Goal: Information Seeking & Learning: Learn about a topic

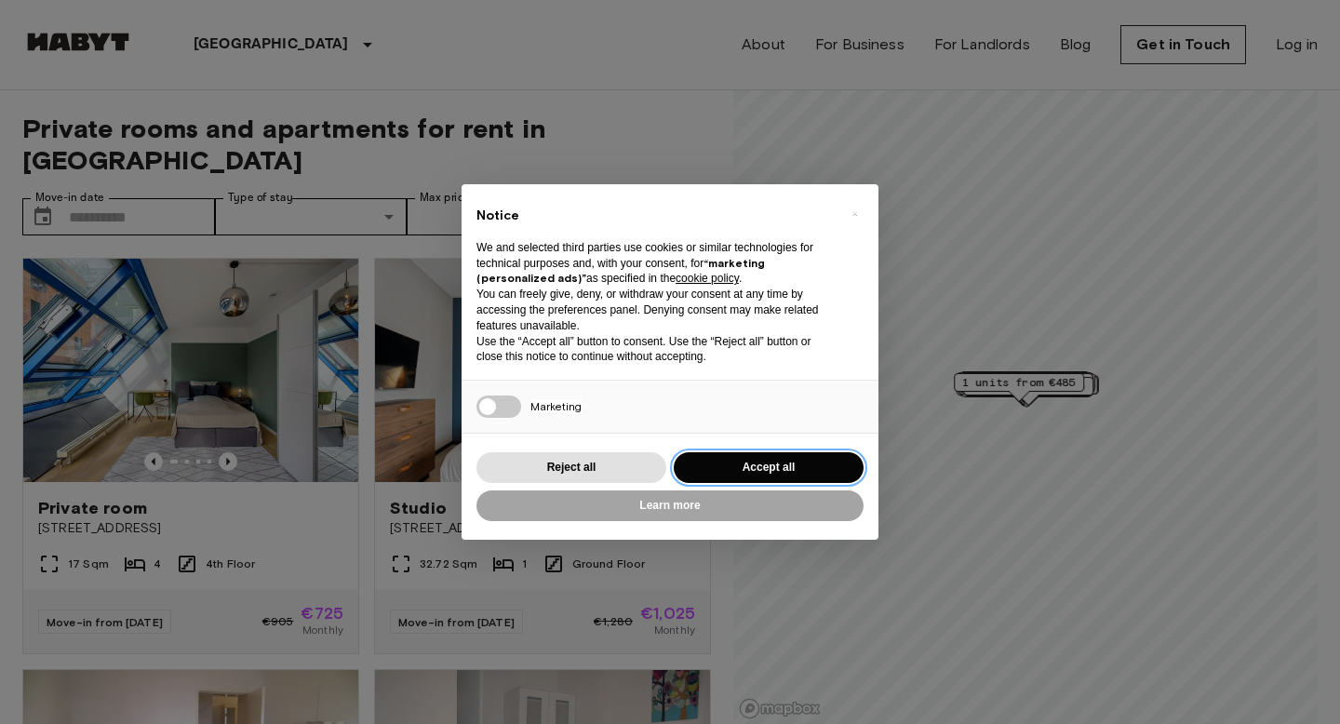
click at [754, 462] on button "Accept all" at bounding box center [769, 467] width 190 height 31
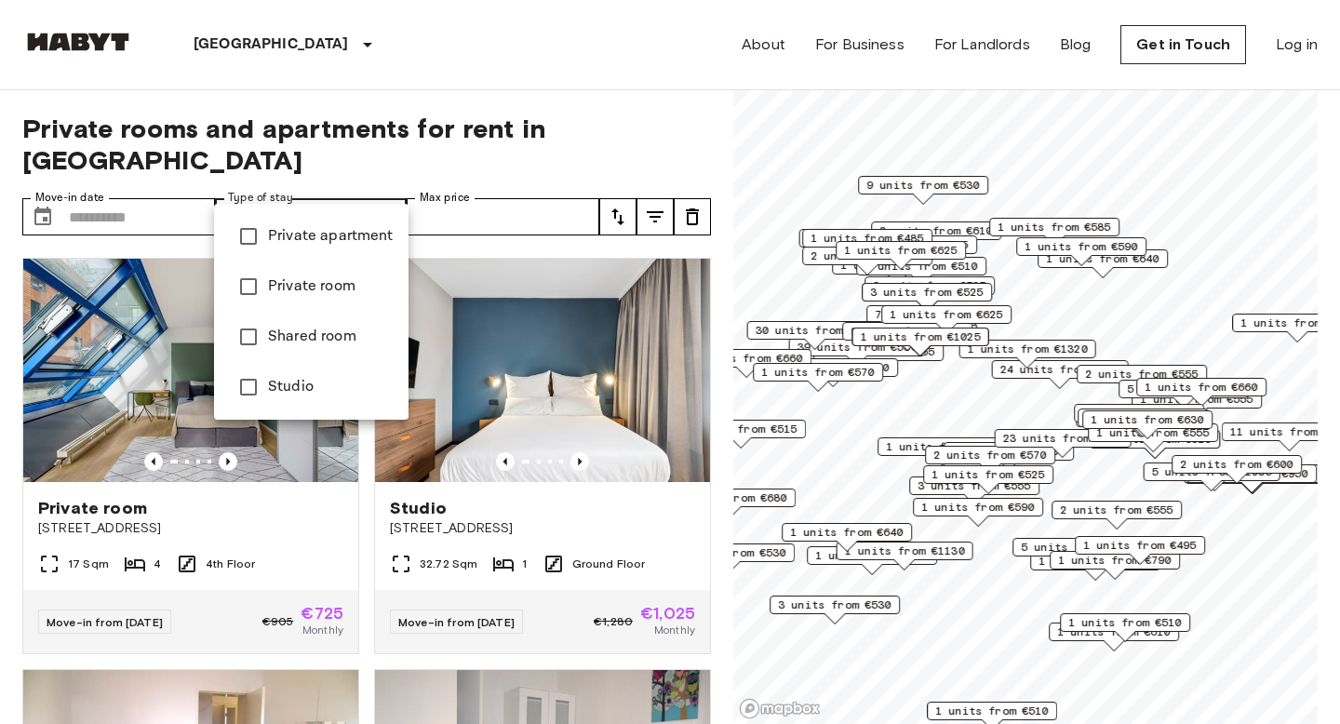
click at [321, 290] on span "Private room" at bounding box center [331, 286] width 126 height 22
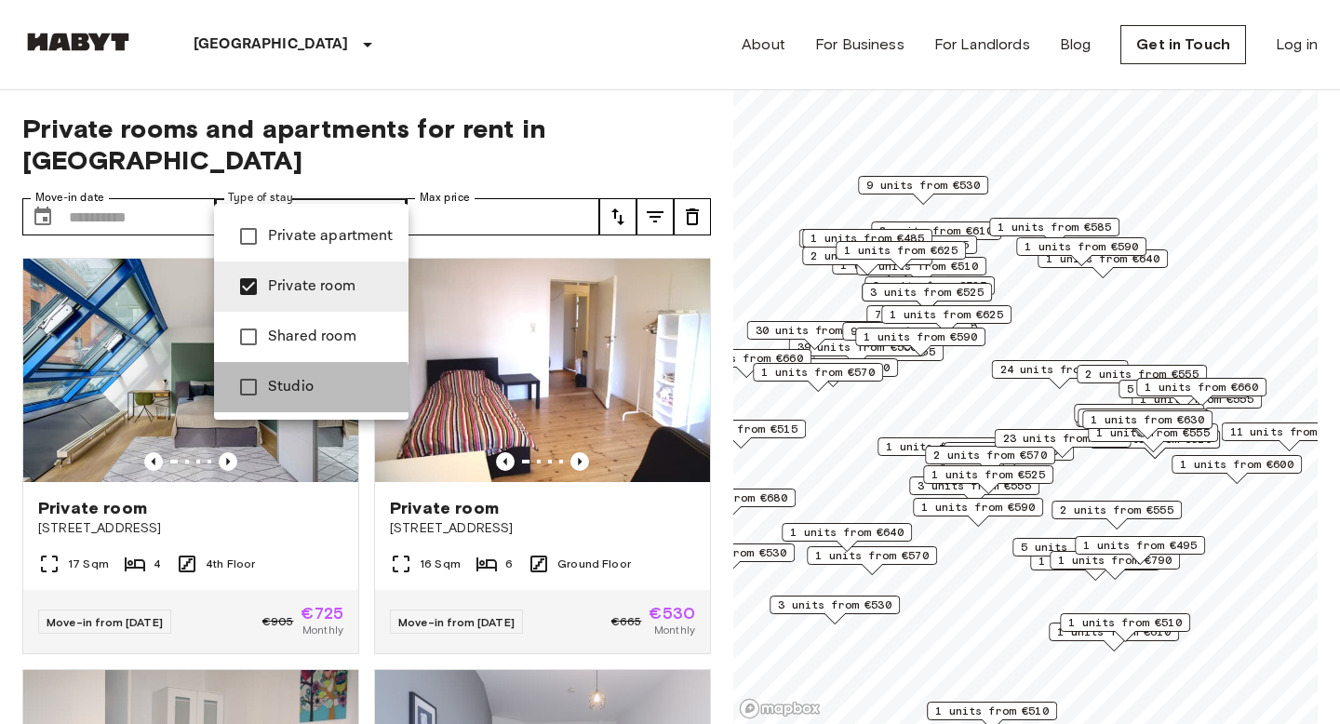
click at [306, 390] on span "Studio" at bounding box center [331, 387] width 126 height 22
type input "**********"
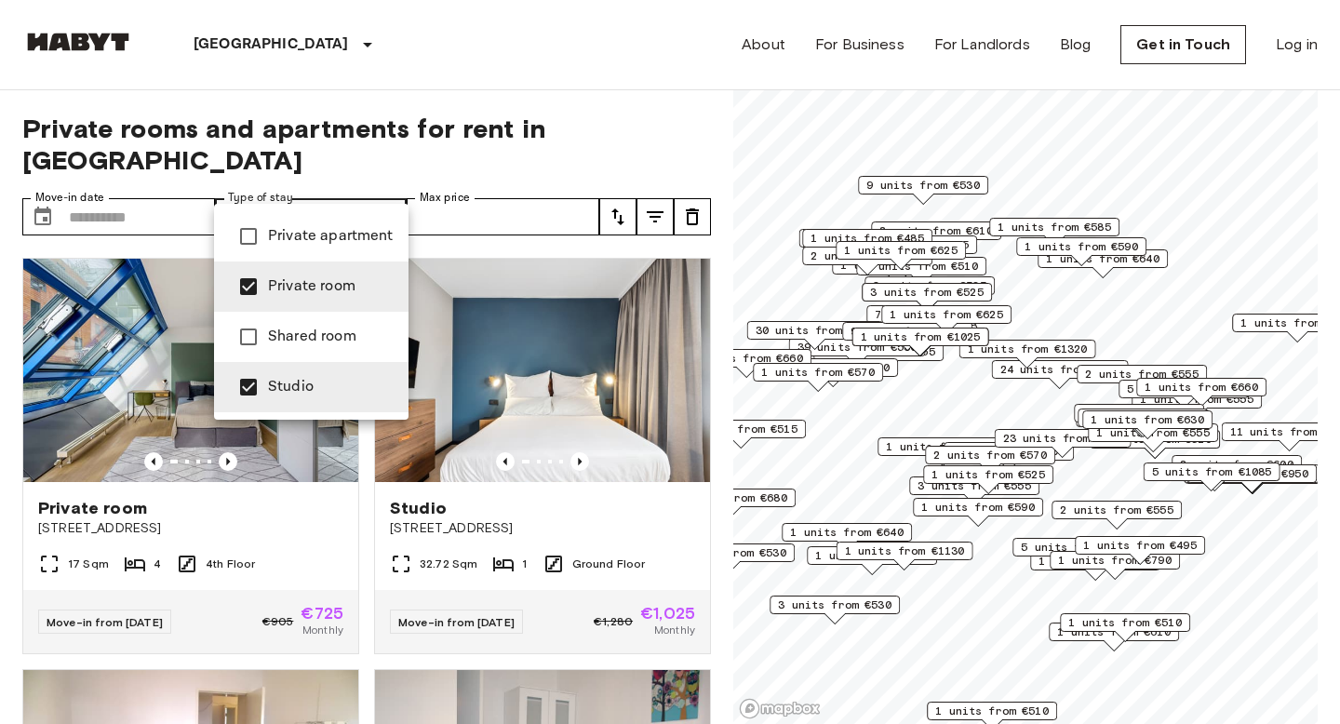
click at [339, 518] on div at bounding box center [670, 362] width 1340 height 724
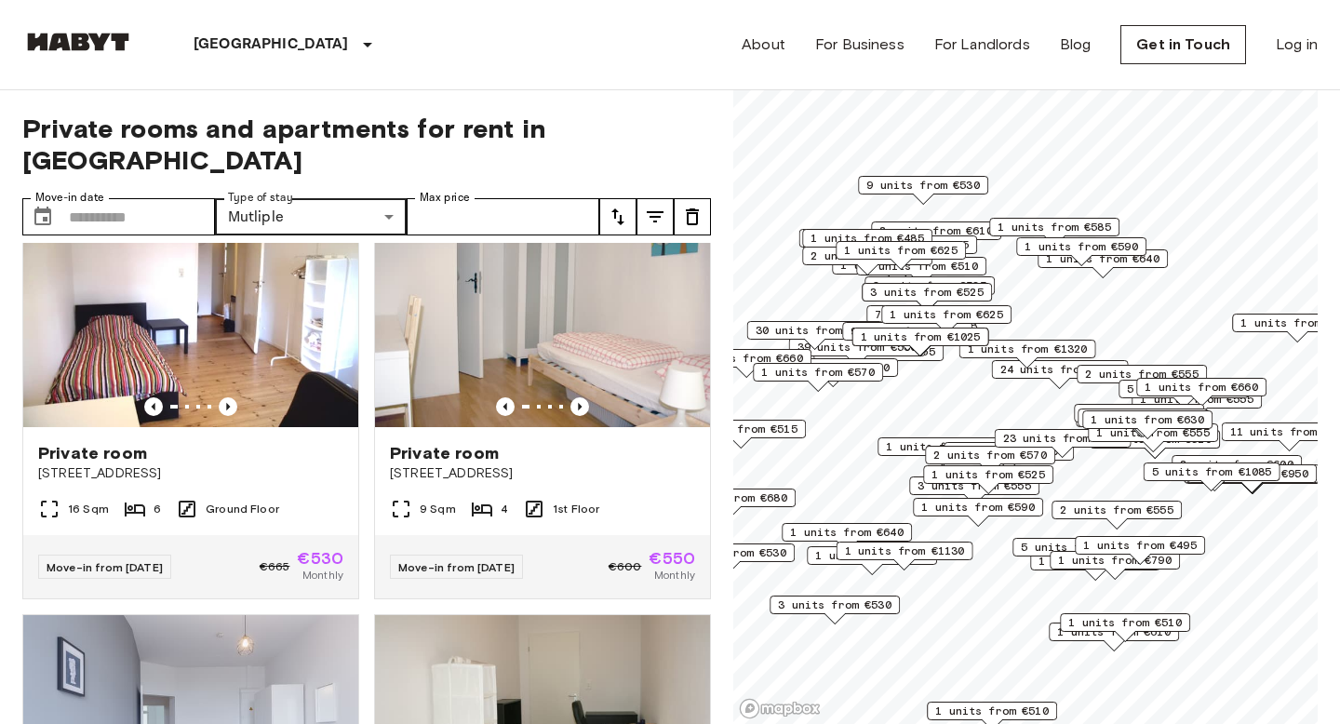
scroll to position [419, 0]
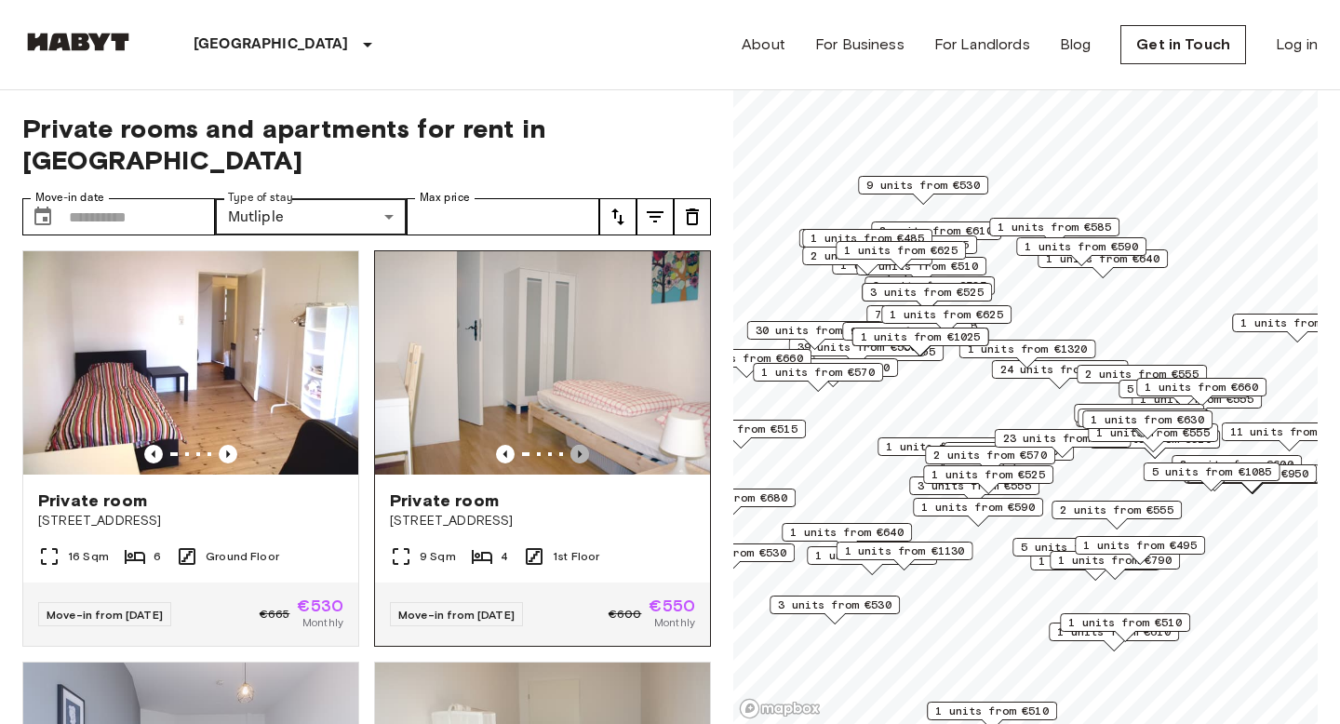
click at [579, 445] on icon "Previous image" at bounding box center [579, 454] width 19 height 19
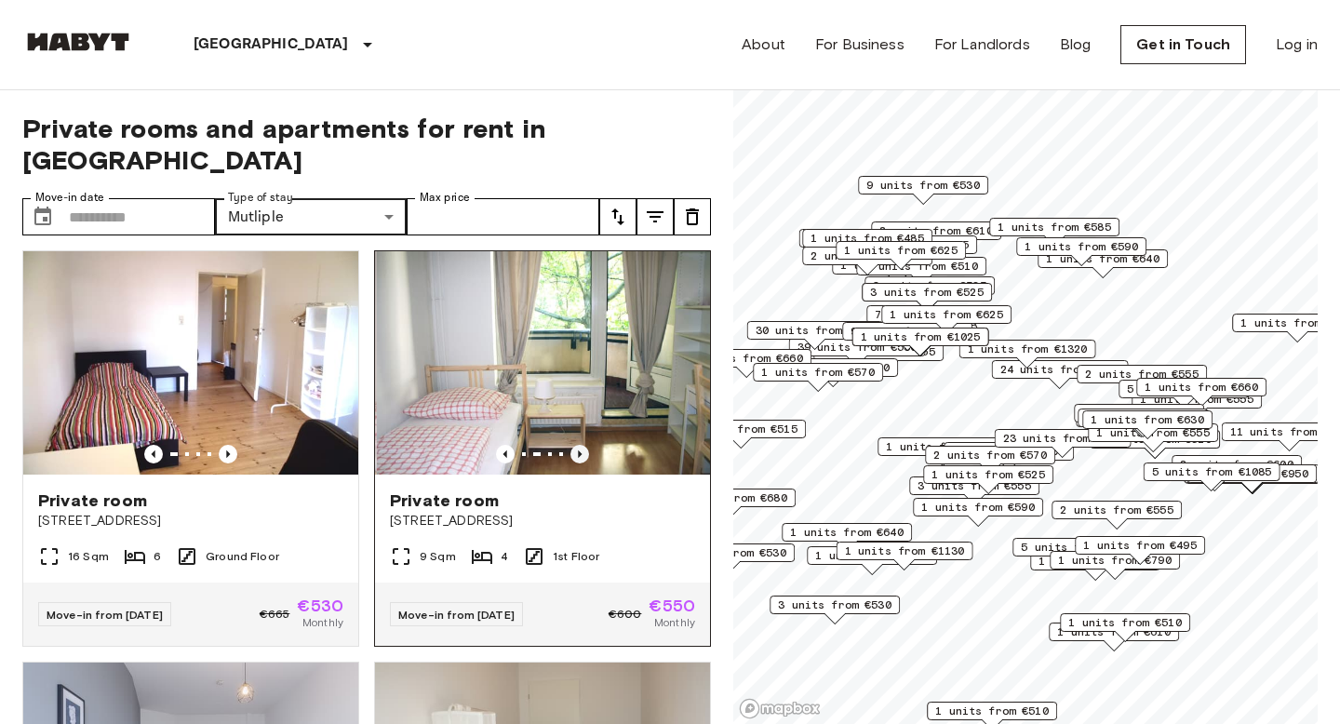
click at [580, 450] on icon "Previous image" at bounding box center [580, 453] width 4 height 7
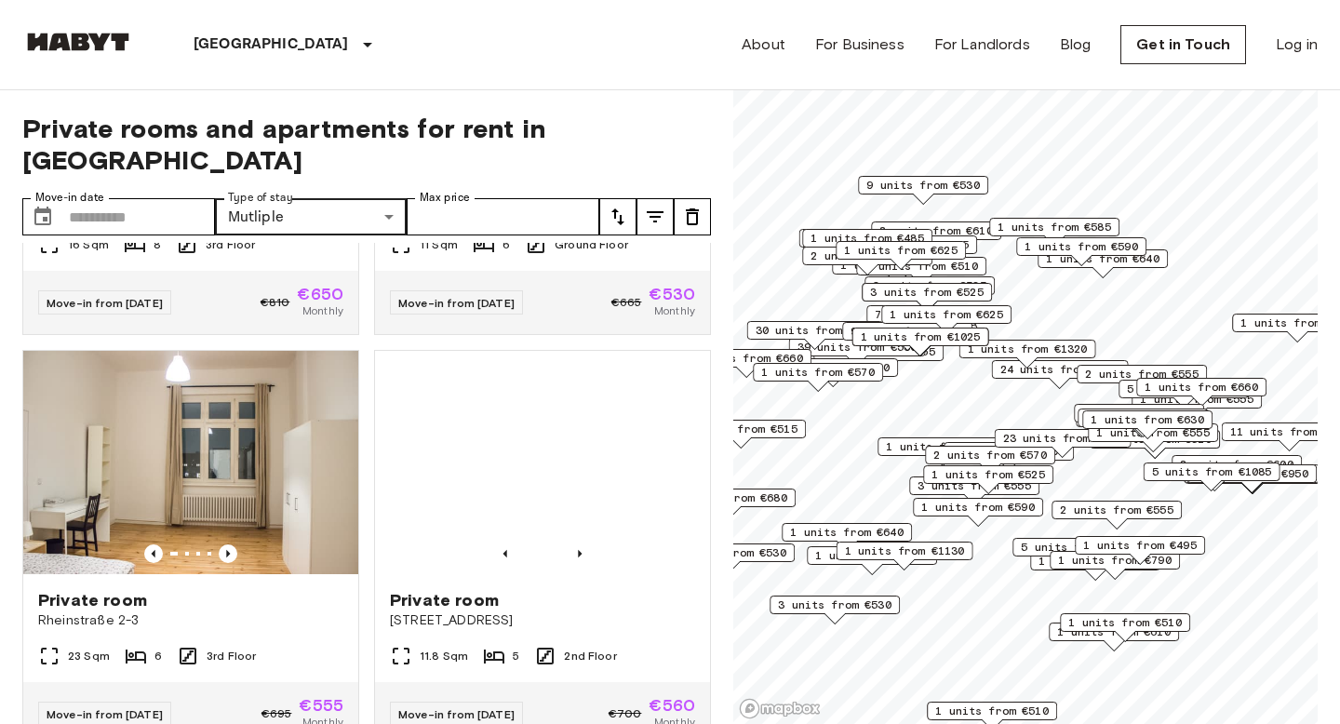
scroll to position [1234, 0]
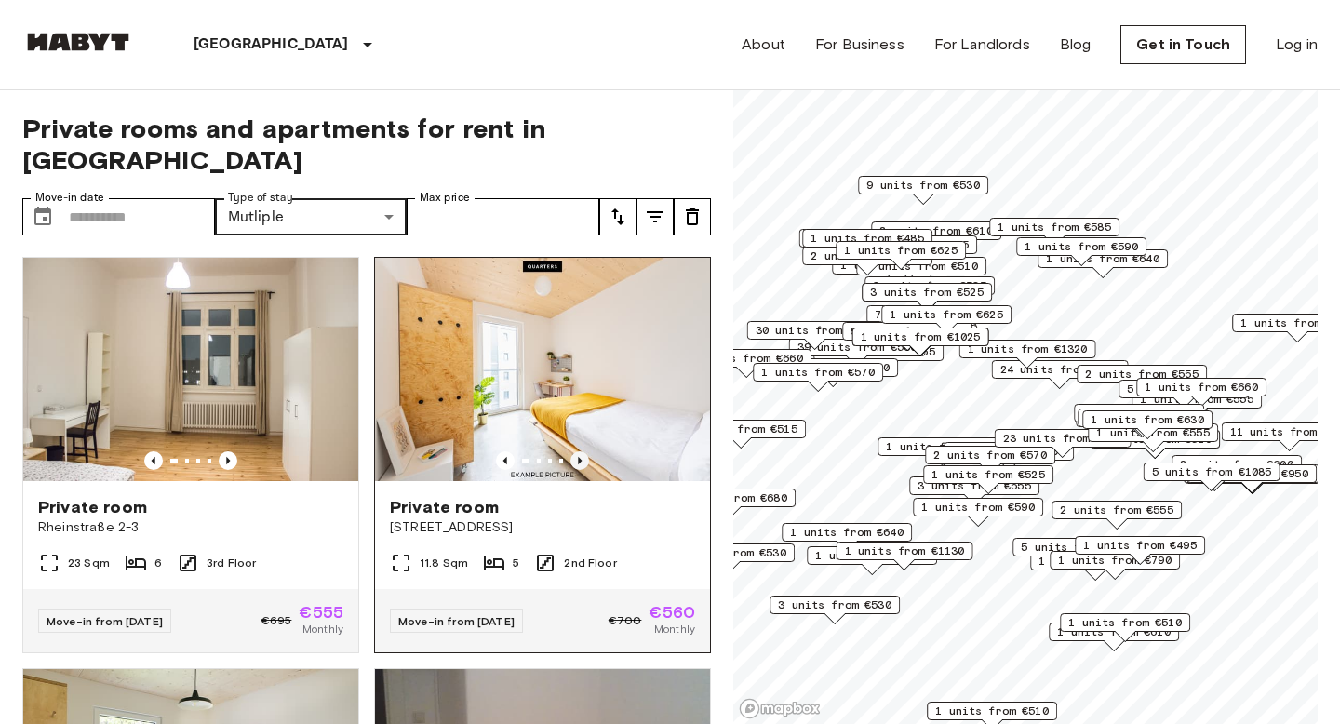
click at [580, 451] on icon "Previous image" at bounding box center [579, 460] width 19 height 19
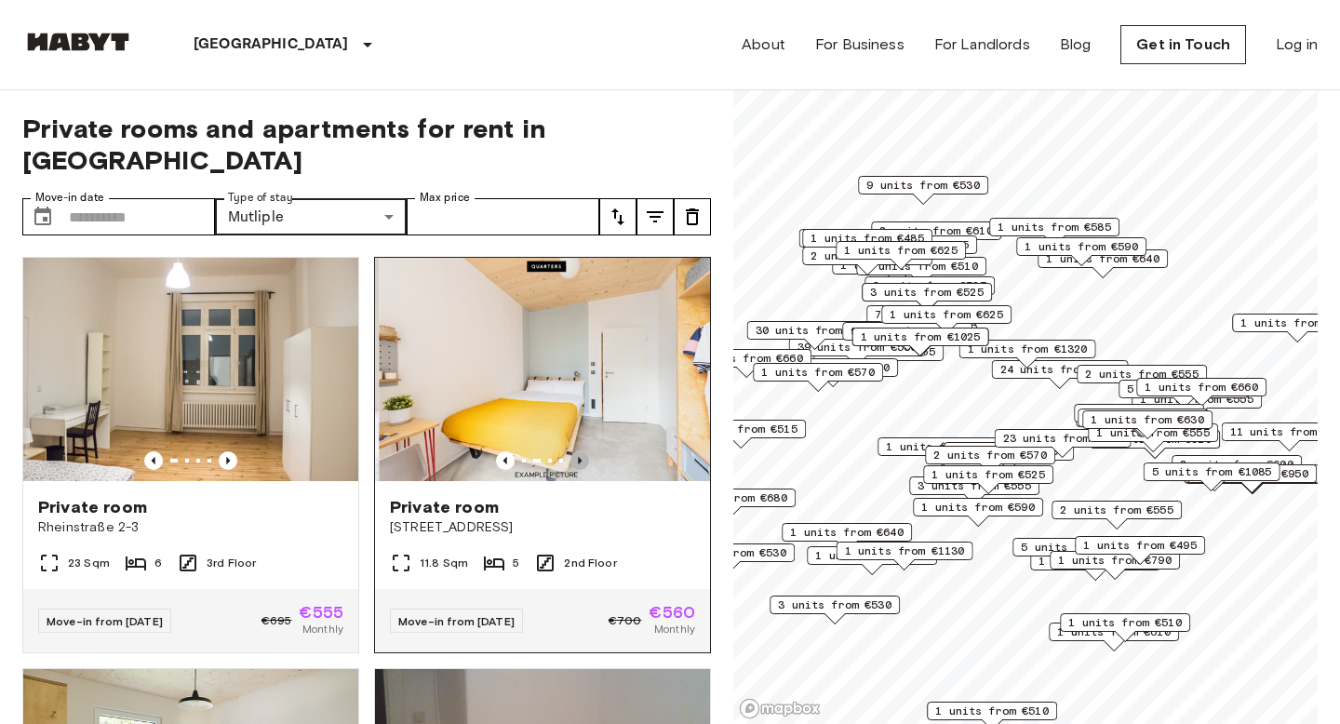
click at [580, 451] on icon "Previous image" at bounding box center [579, 460] width 19 height 19
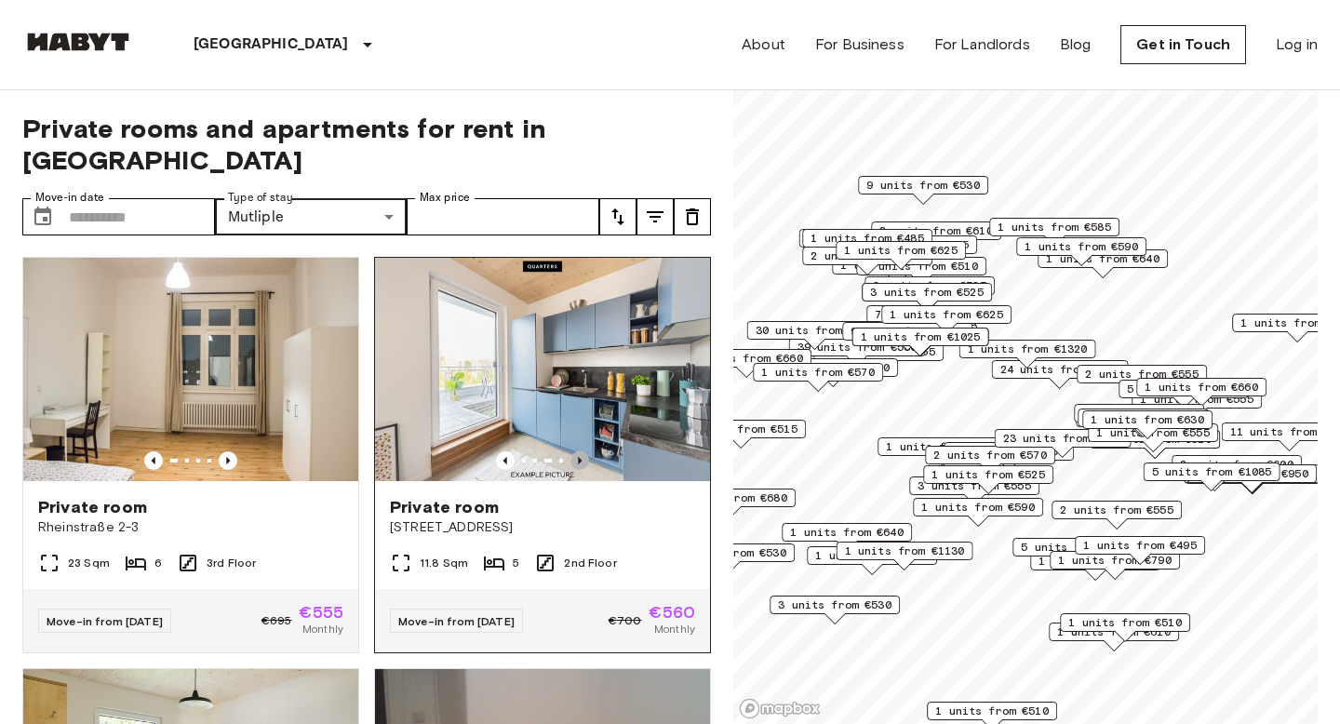
click at [577, 451] on icon "Previous image" at bounding box center [579, 460] width 19 height 19
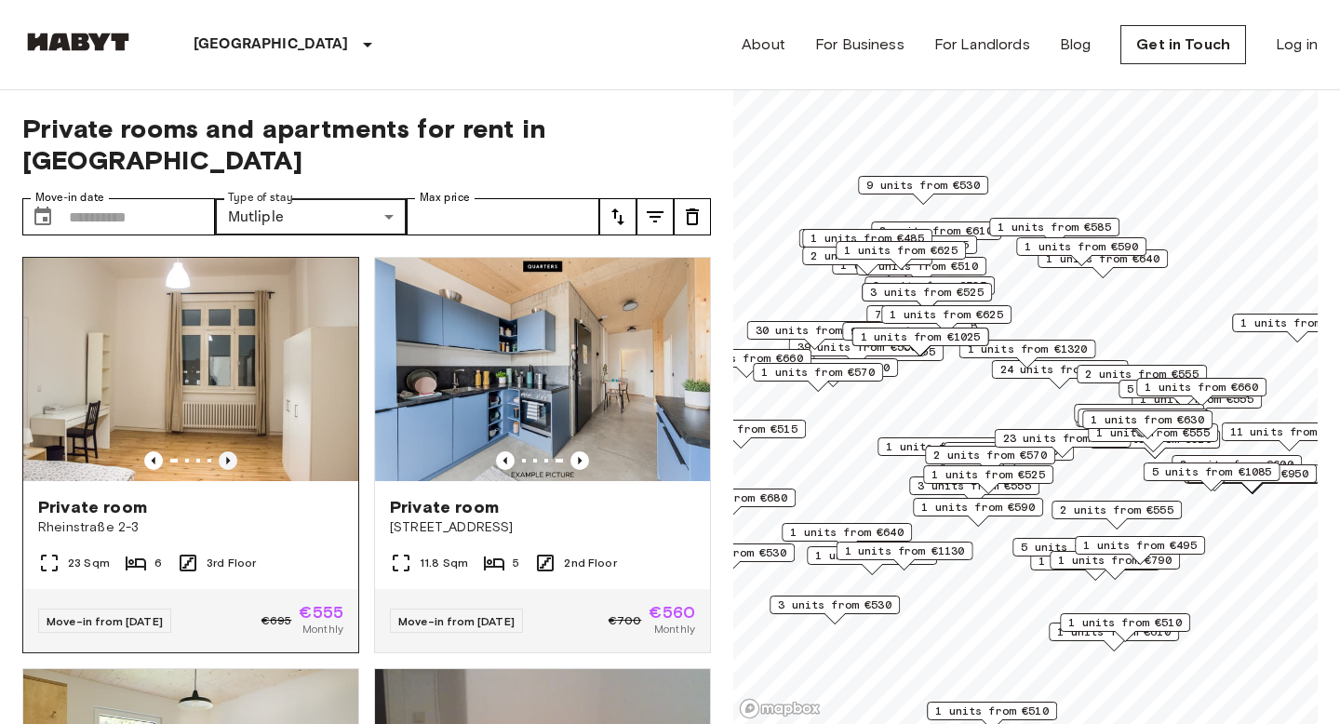
click at [226, 457] on icon "Previous image" at bounding box center [228, 460] width 4 height 7
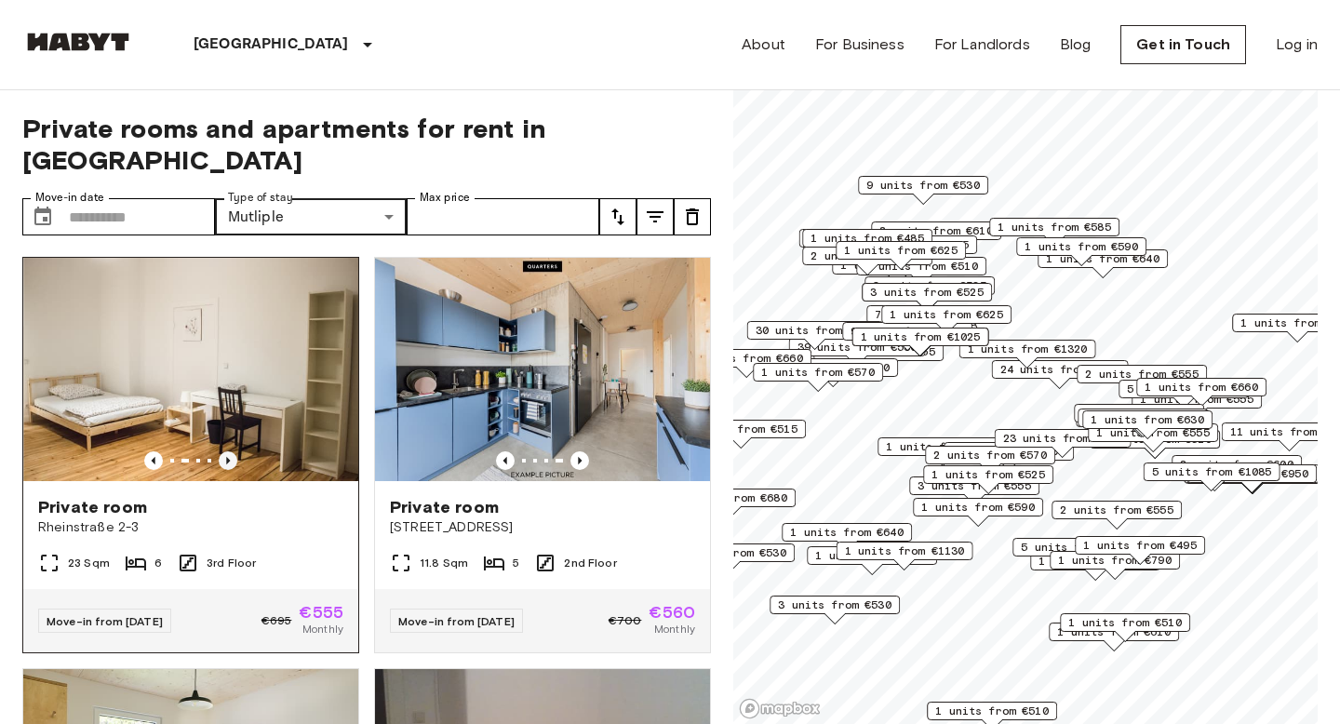
click at [225, 451] on icon "Previous image" at bounding box center [228, 460] width 19 height 19
